Goal: Task Accomplishment & Management: Use online tool/utility

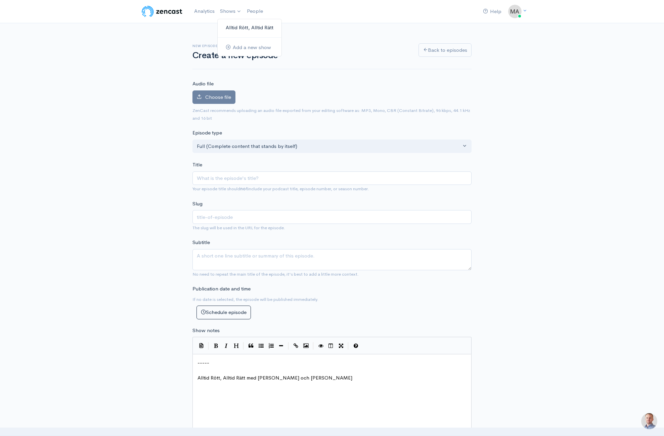
click at [254, 30] on link "Alltid Rött, Alltid Rätt" at bounding box center [250, 28] width 64 height 12
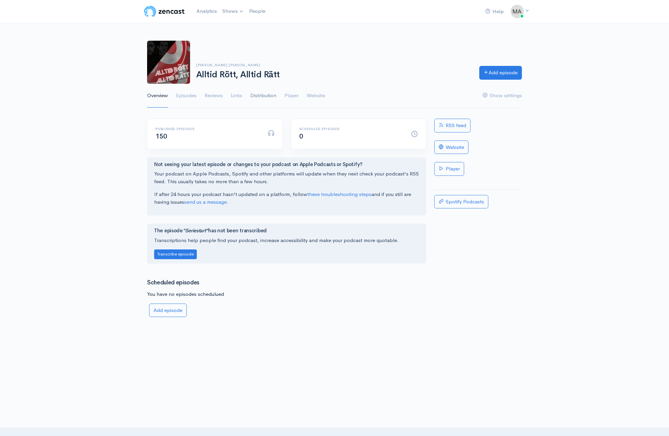
click at [253, 94] on link "Distribution" at bounding box center [263, 96] width 26 height 24
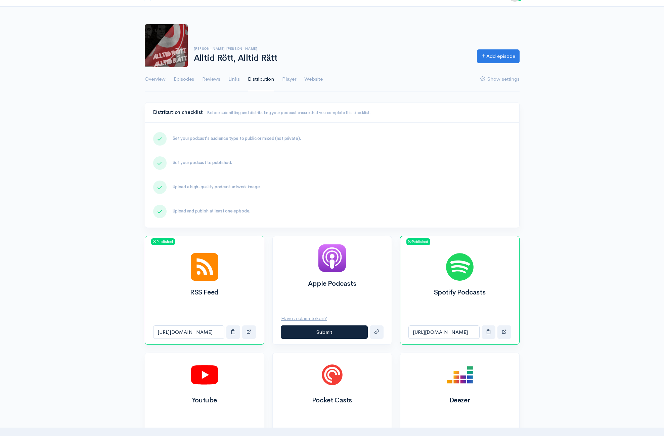
scroll to position [101, 0]
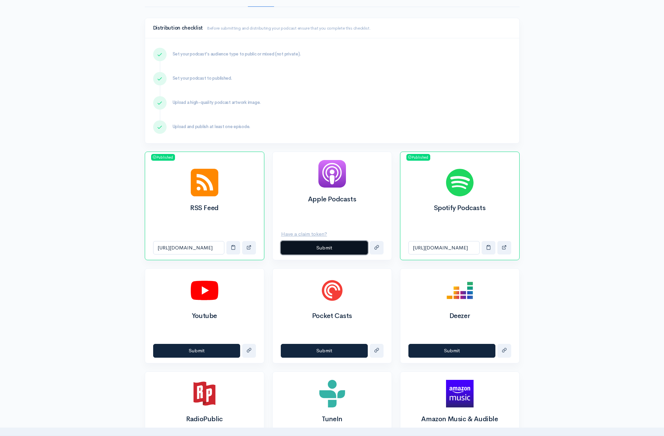
click at [327, 247] on button "Submit" at bounding box center [324, 248] width 87 height 14
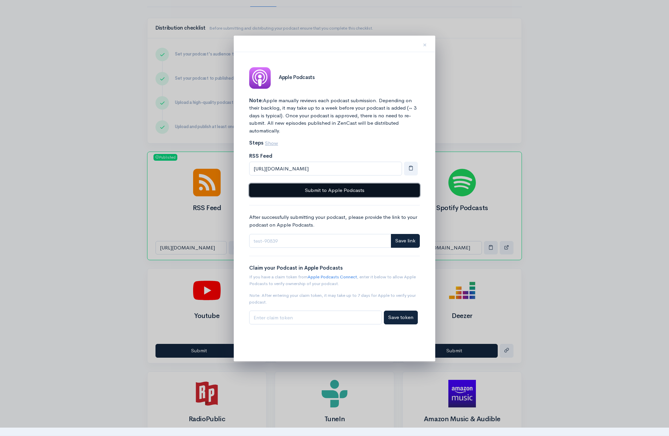
click at [352, 193] on button "Submit to Apple Podcasts" at bounding box center [334, 190] width 171 height 14
click at [423, 41] on span "×" at bounding box center [425, 45] width 4 height 10
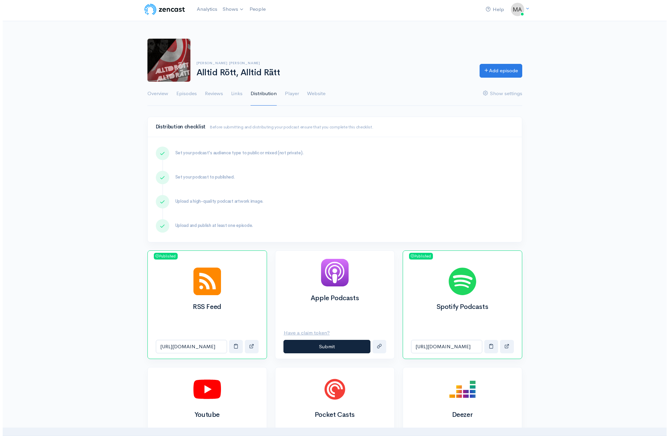
scroll to position [0, 0]
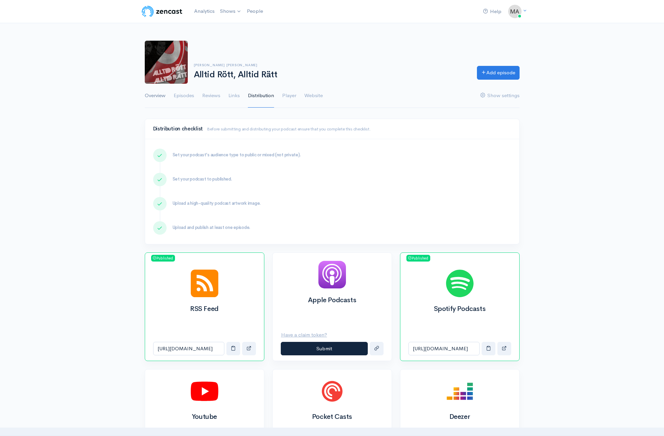
click at [156, 97] on link "Overview" at bounding box center [155, 96] width 21 height 24
